Goal: Contribute content

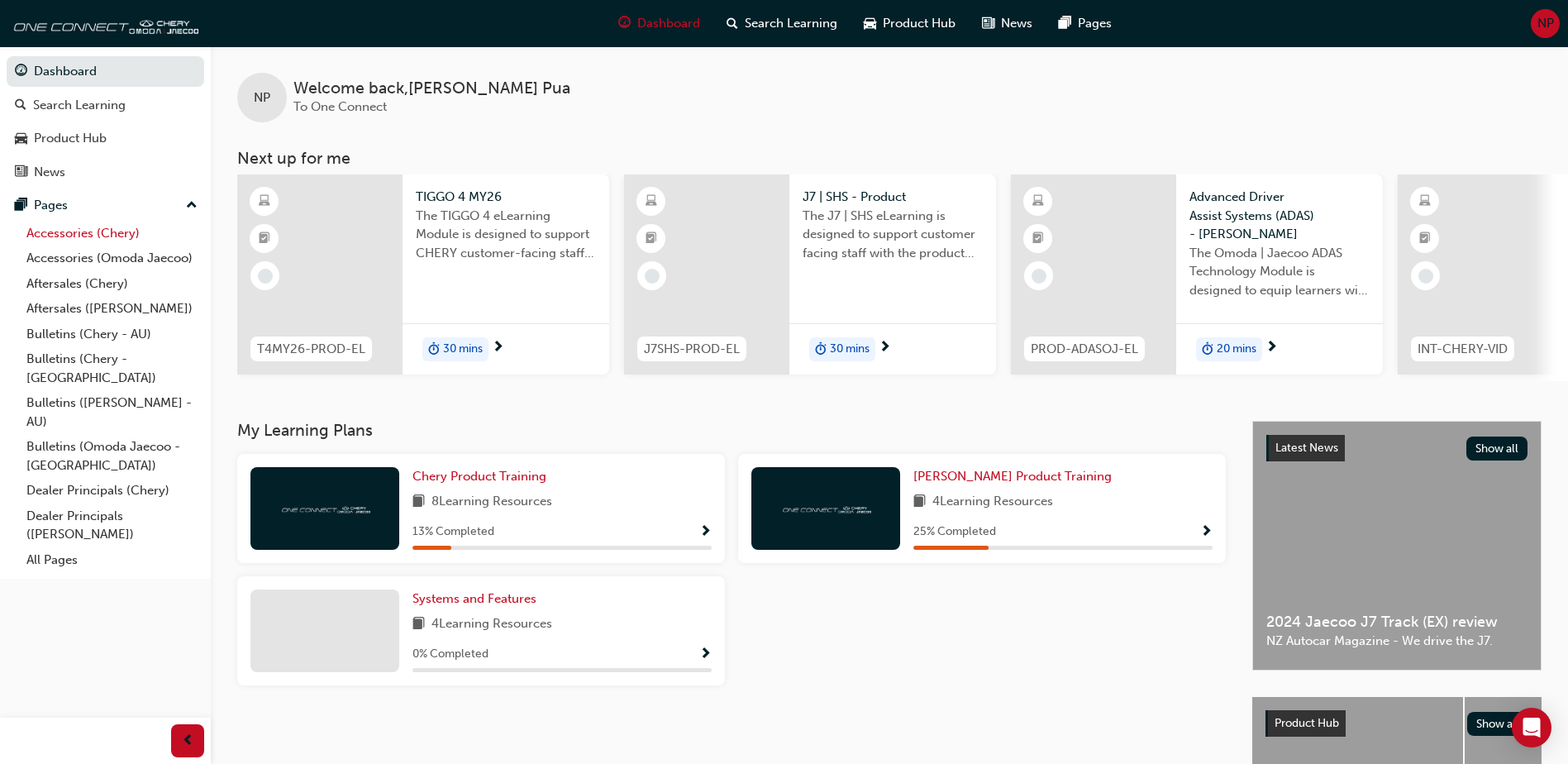
click at [119, 233] on link "Accessories (Chery)" at bounding box center [111, 233] width 184 height 26
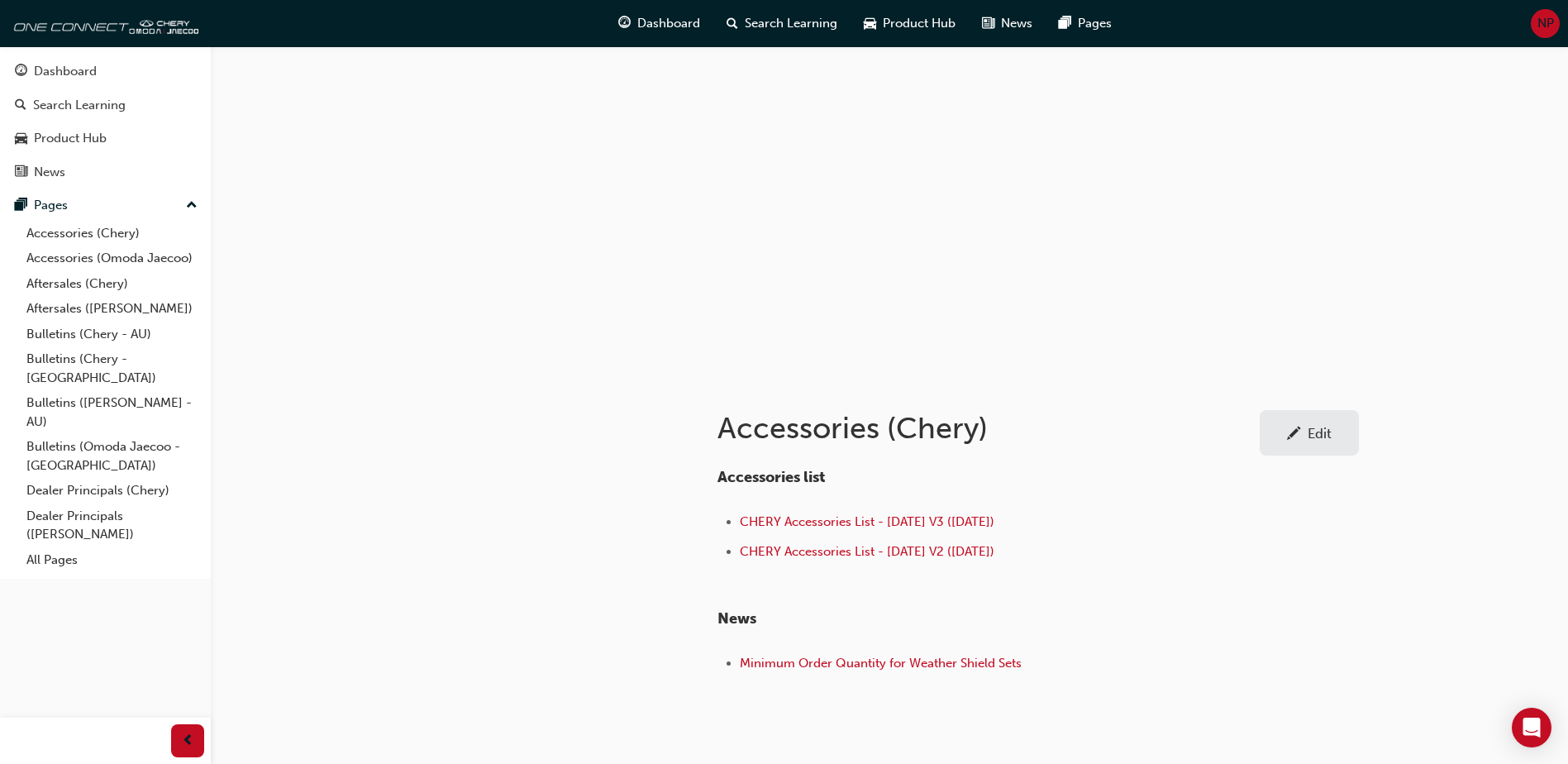
click at [1327, 436] on div "Edit" at bounding box center [1319, 433] width 24 height 17
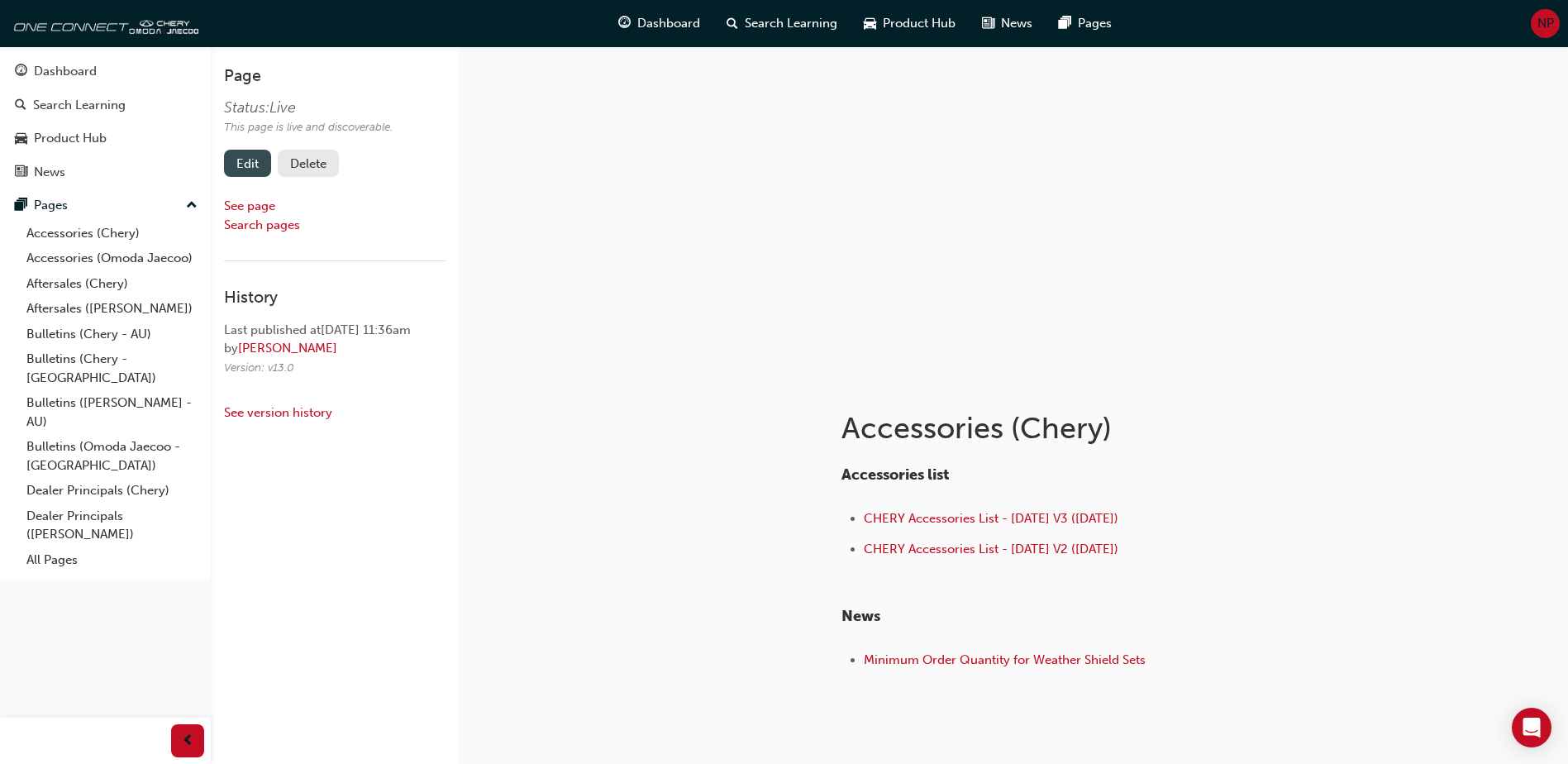
click at [241, 162] on link "Edit" at bounding box center [247, 163] width 47 height 27
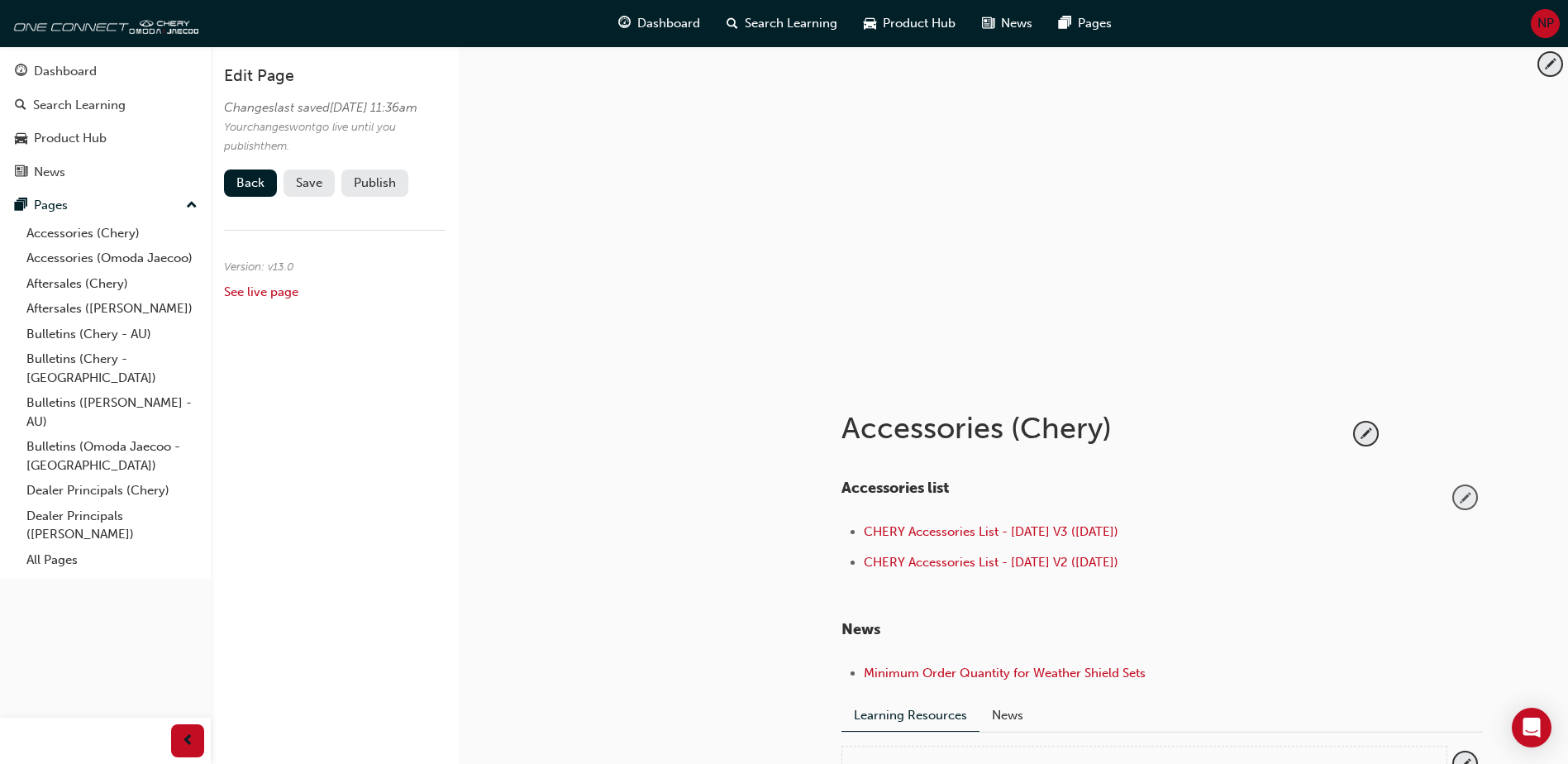
click at [1475, 500] on span "pencil-icon" at bounding box center [1465, 497] width 22 height 22
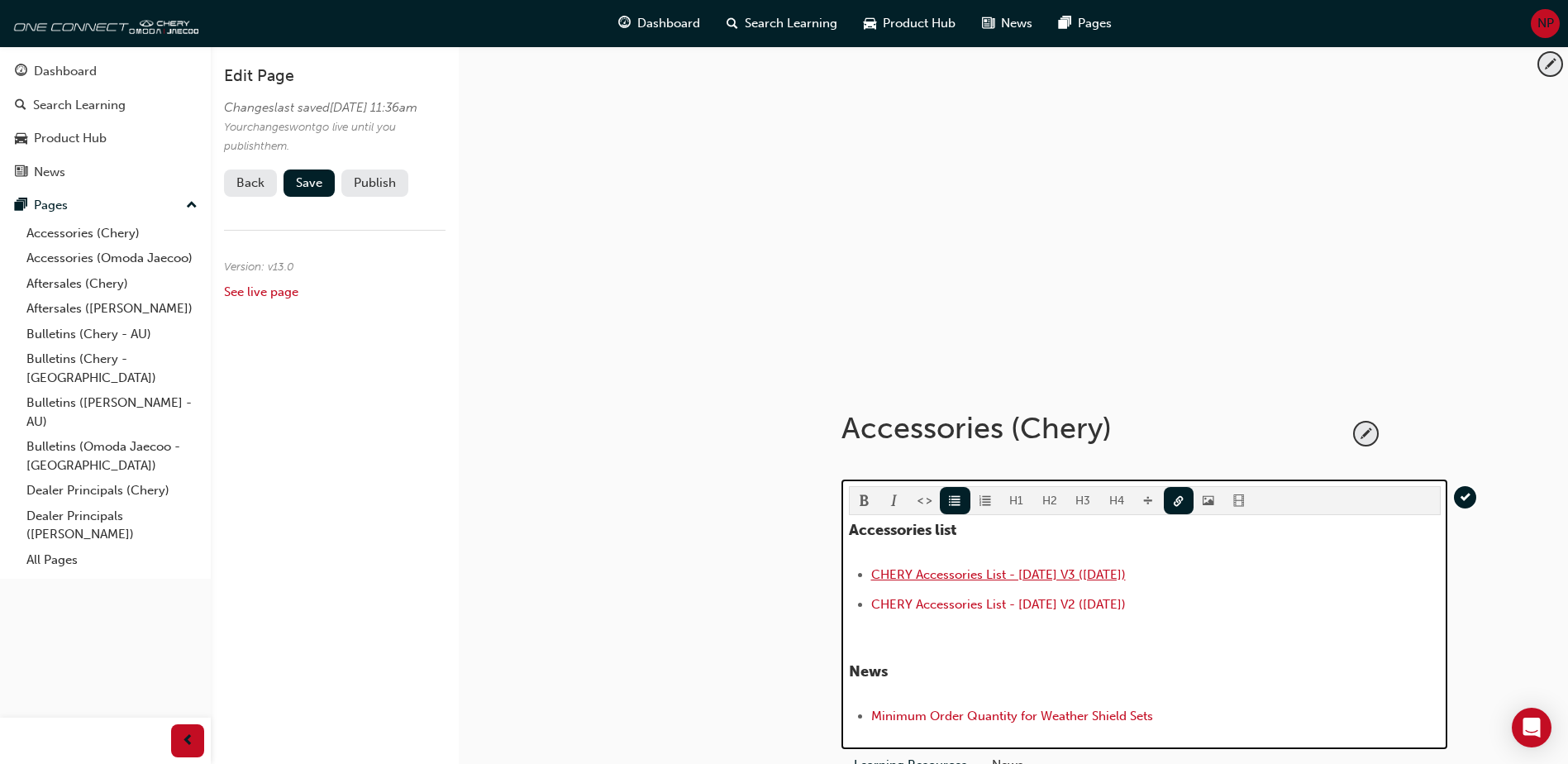
drag, startPoint x: 1141, startPoint y: 575, endPoint x: 879, endPoint y: 572, distance: 262.0
click at [834, 580] on div "Accessories (Chery) H1 H2 H3 H4 Accessories list CHERY Accessories List - [DATE…" at bounding box center [1162, 616] width 694 height 478
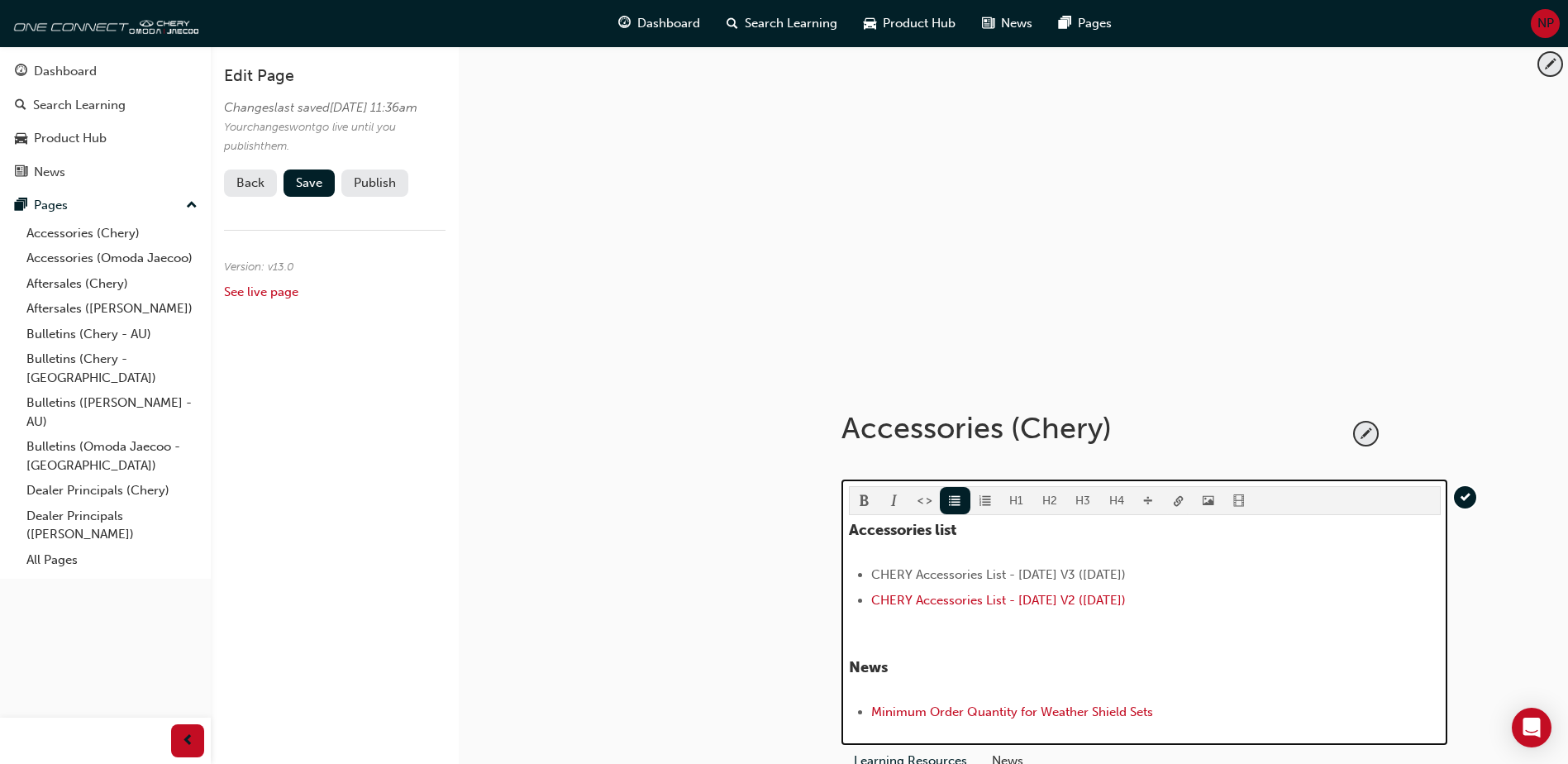
click at [1182, 498] on button "button" at bounding box center [1179, 500] width 31 height 27
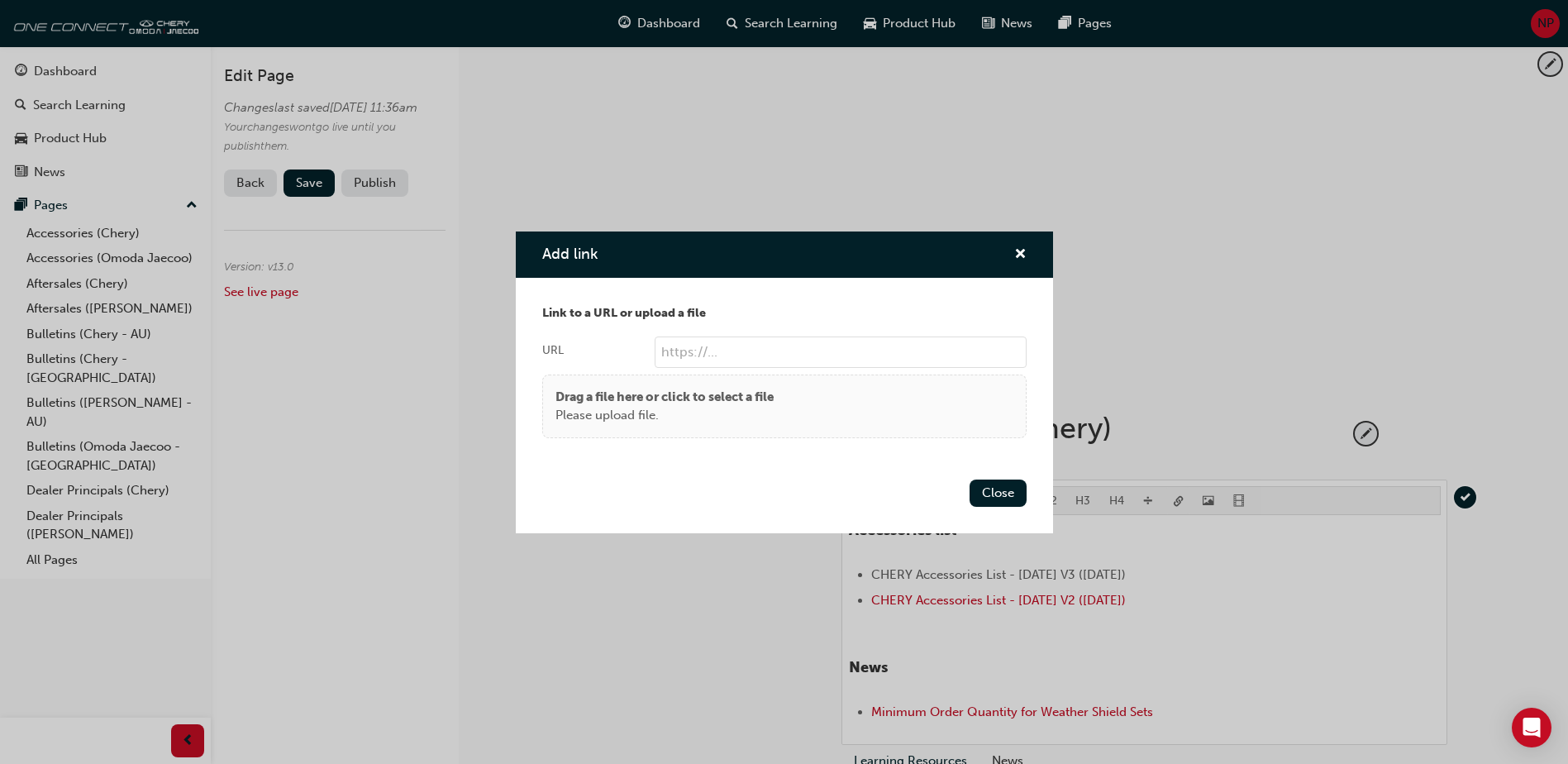
click at [1182, 498] on body "Your version of Internet Explorer is outdated and not supported. Please upgrade…" at bounding box center [784, 382] width 1568 height 764
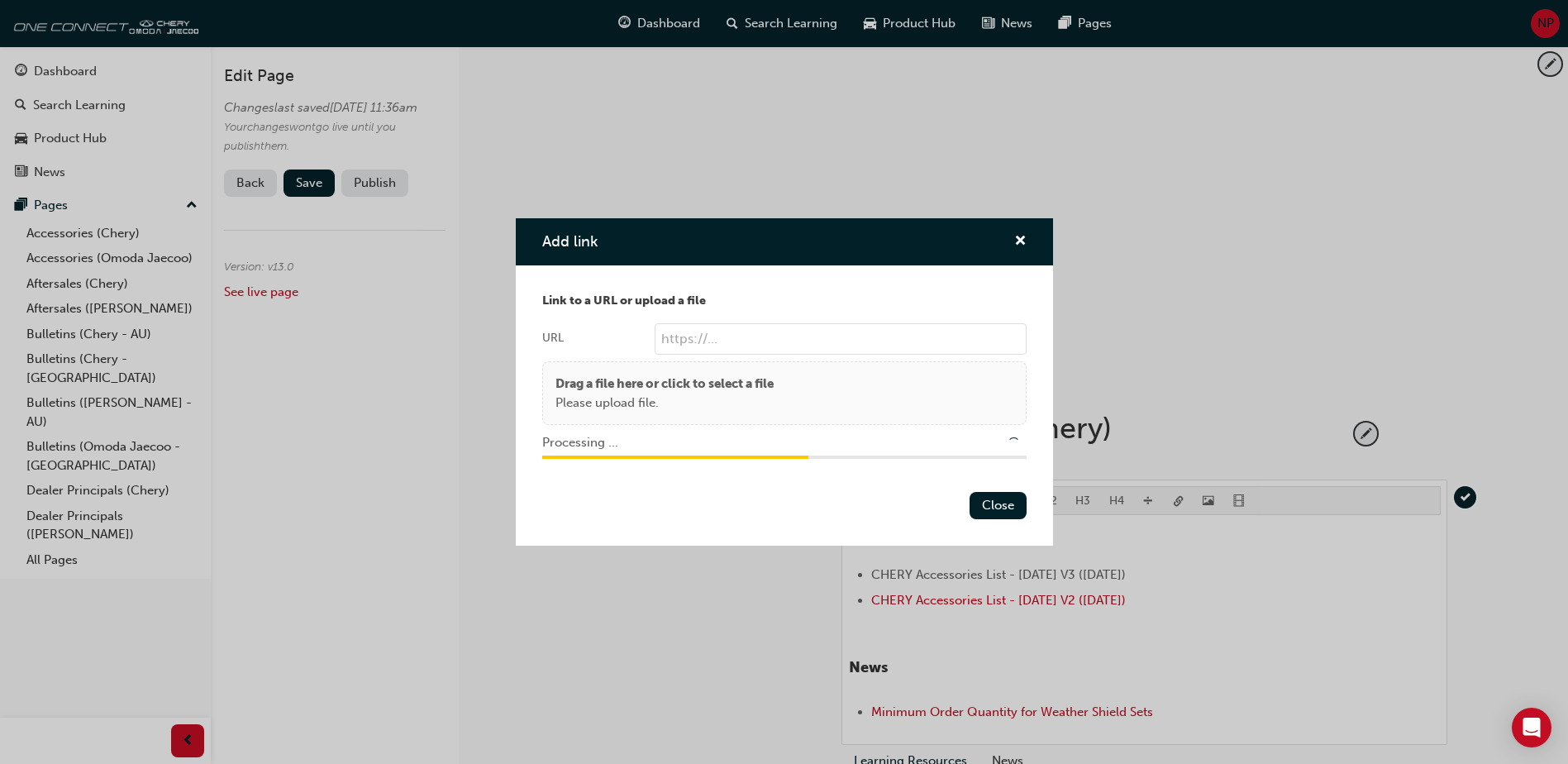
type input "/upload/3f558cce-99cd-40d1-bd17-efc641f0045c.pdf"
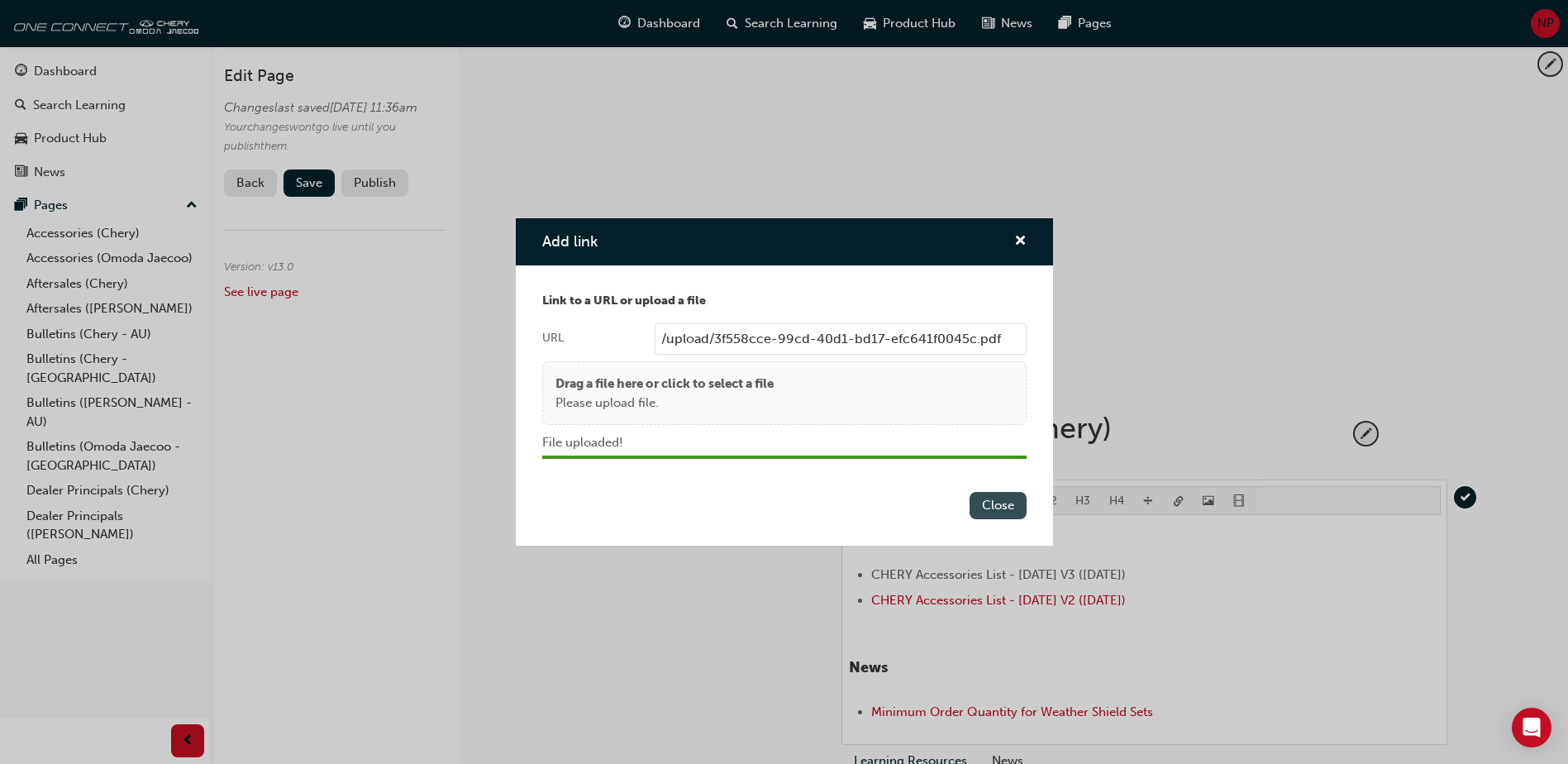
click at [1008, 508] on button "Close" at bounding box center [998, 505] width 57 height 27
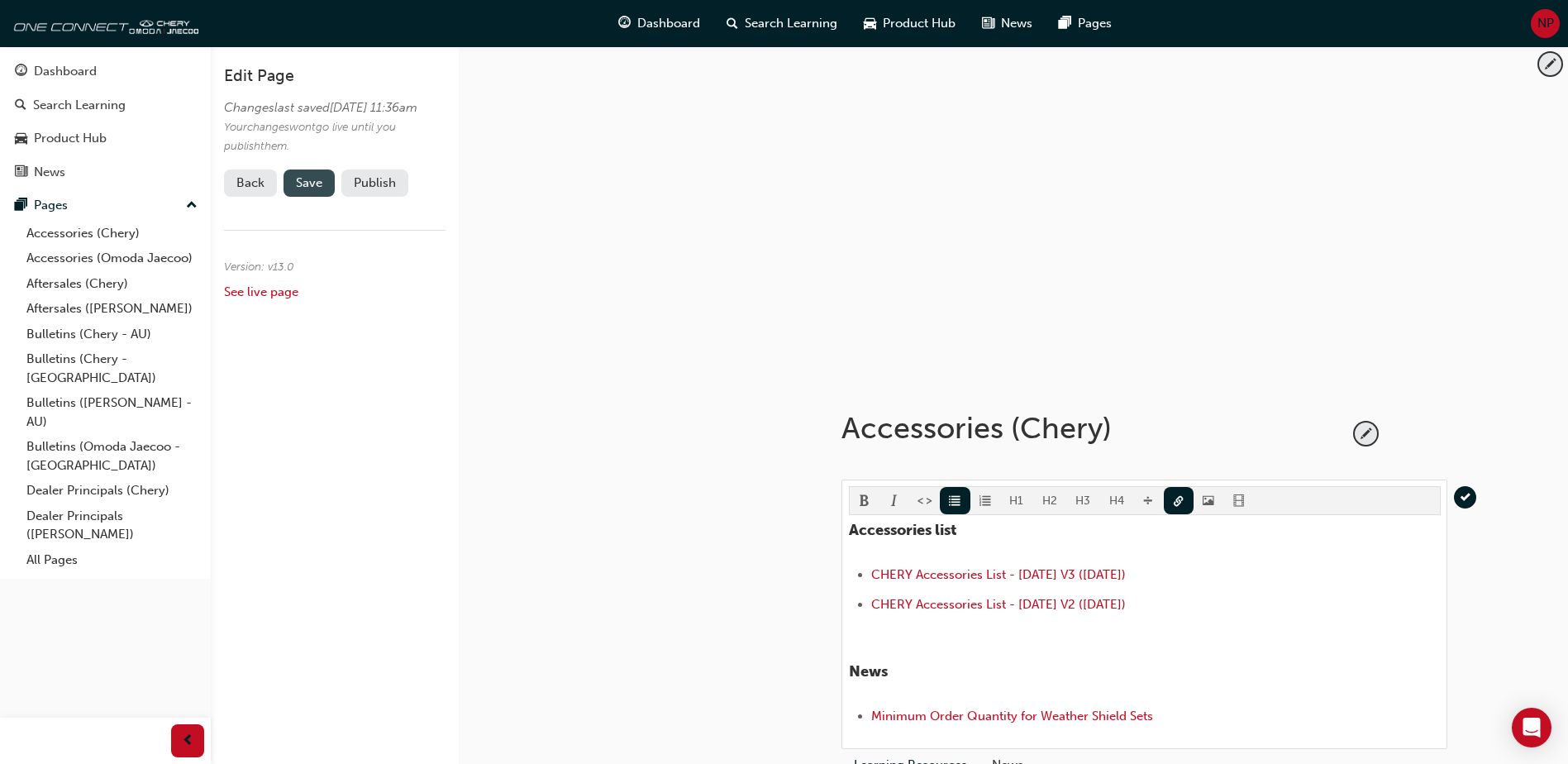
click at [307, 190] on span "Save" at bounding box center [309, 183] width 26 height 15
click at [375, 197] on button "Publish" at bounding box center [375, 183] width 67 height 27
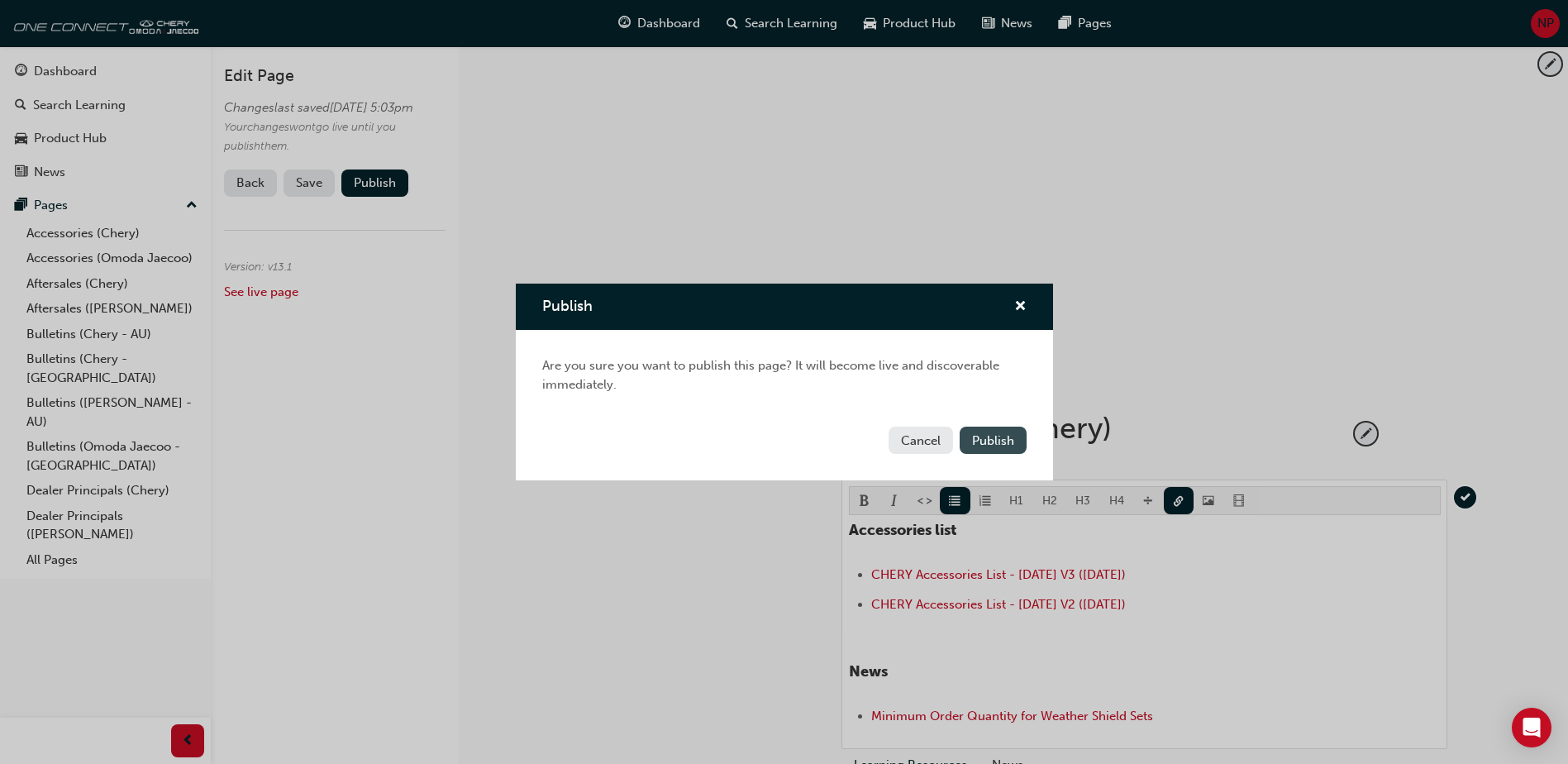
click at [1009, 442] on span "Publish" at bounding box center [994, 440] width 42 height 15
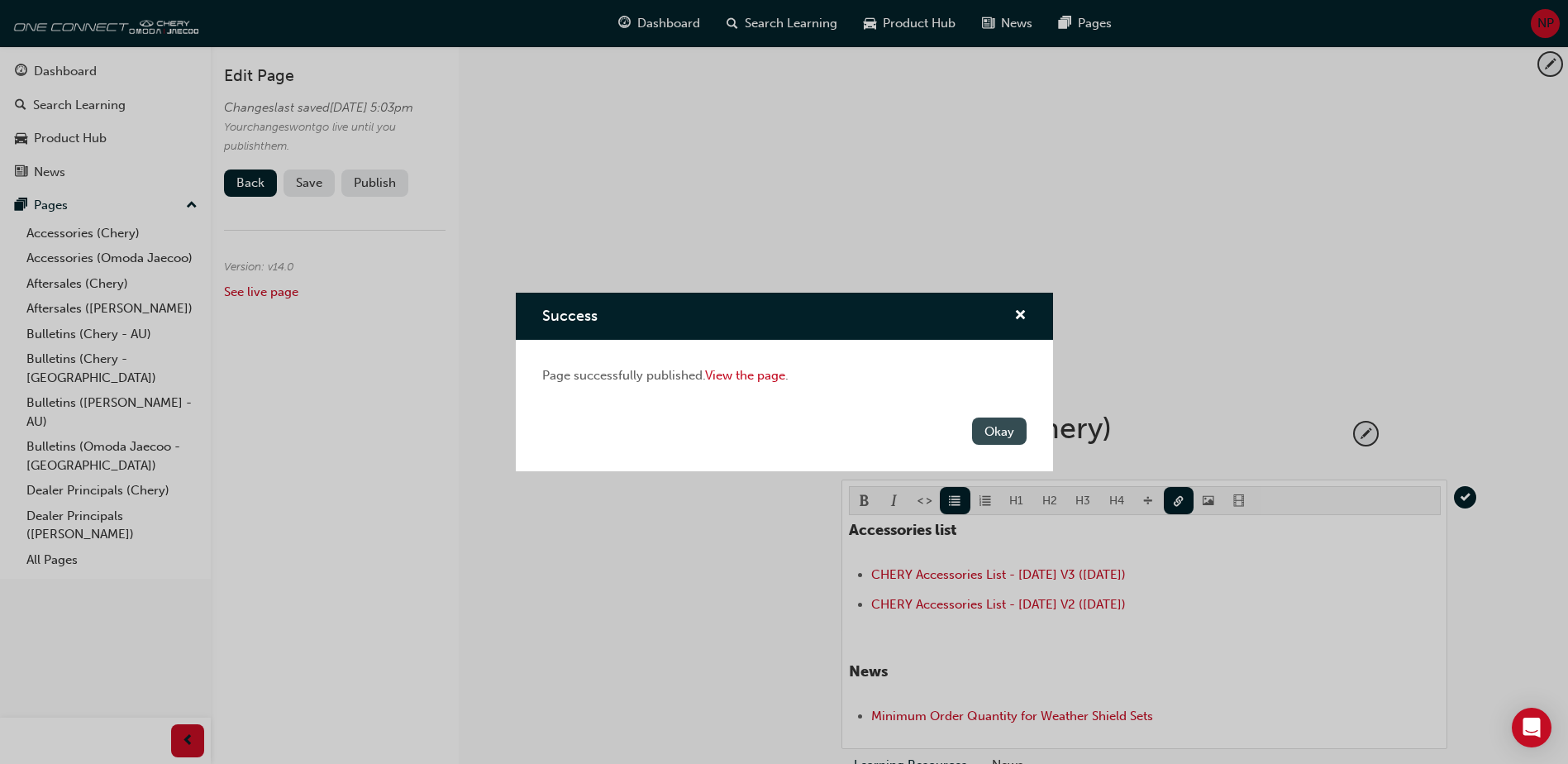
click at [1007, 438] on button "Okay" at bounding box center [1000, 431] width 55 height 27
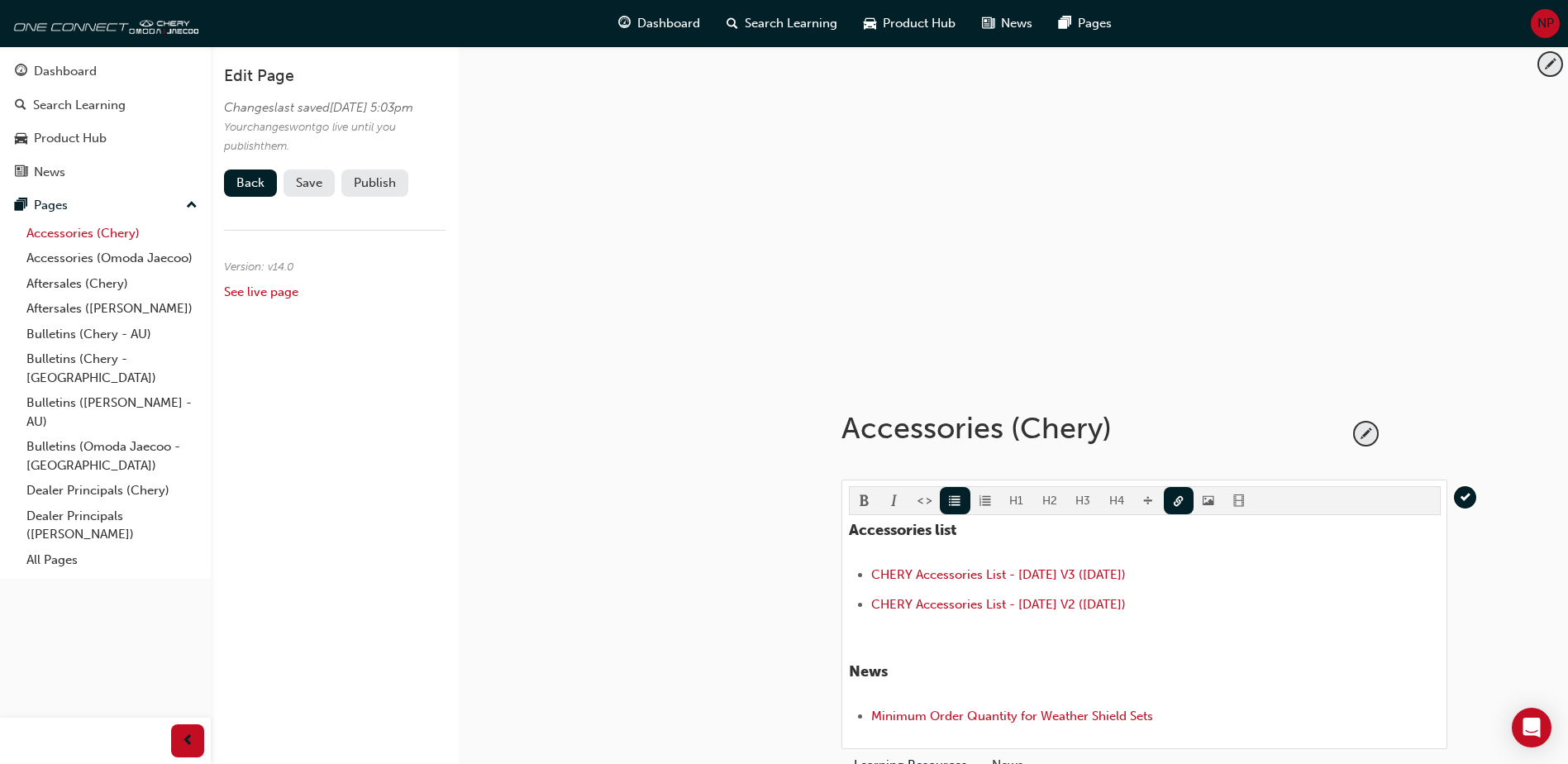
click at [59, 229] on link "Accessories (Chery)" at bounding box center [111, 233] width 184 height 26
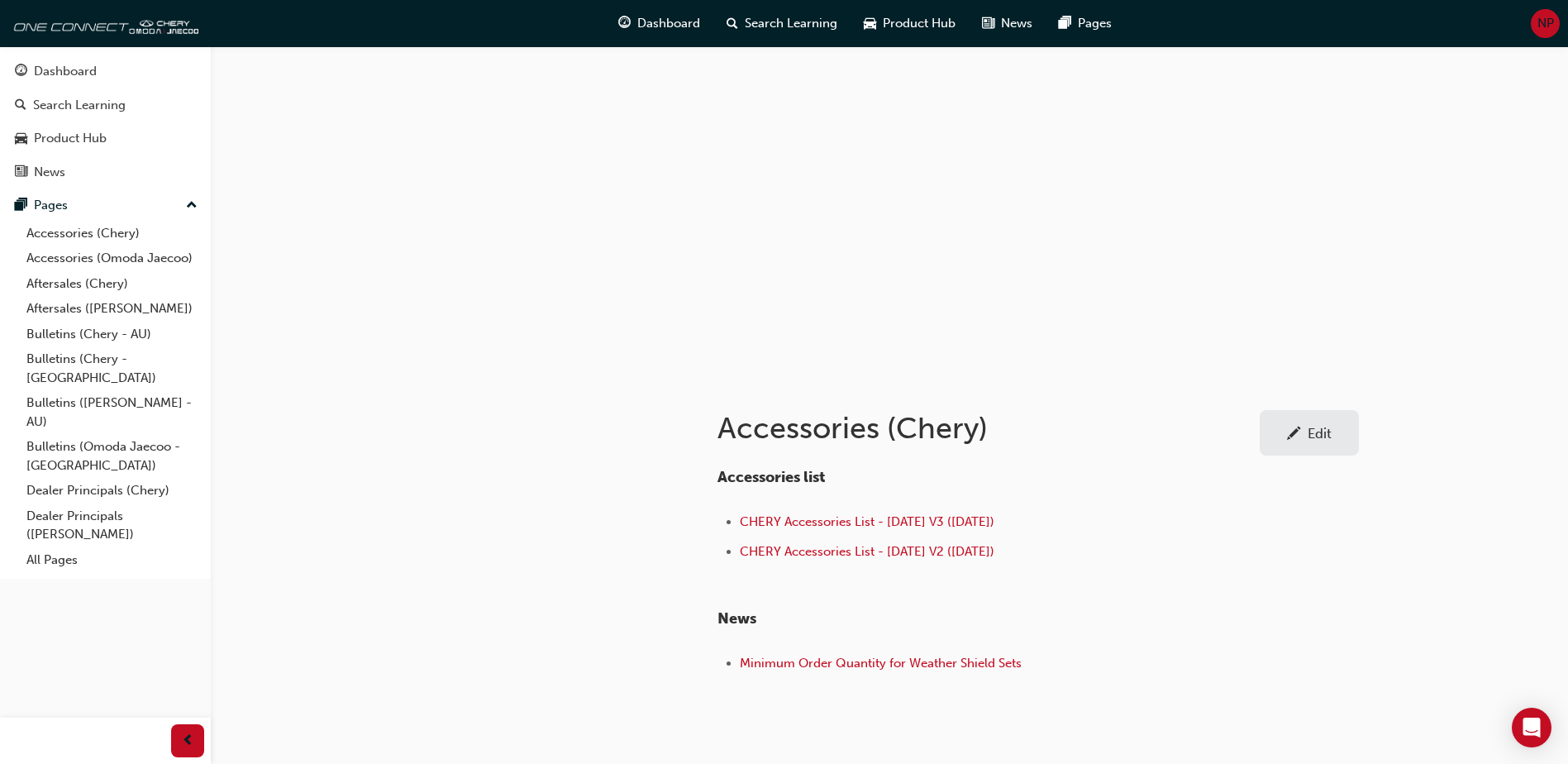
click at [1478, 414] on div "Accessories (Chery) Edit Accessories list CHERY Accessories List - [DATE] V3 ([…" at bounding box center [784, 418] width 1568 height 836
